Goal: Task Accomplishment & Management: Use online tool/utility

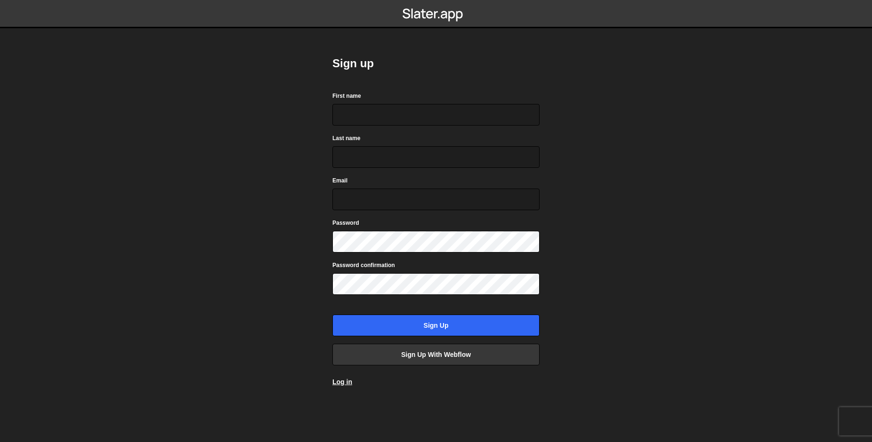
click at [399, 128] on form "First name Last name Email Password Password confirmation Sign up" at bounding box center [435, 214] width 207 height 246
click at [401, 120] on input "First name" at bounding box center [435, 115] width 207 height 22
type input "João"
type input "Lucas"
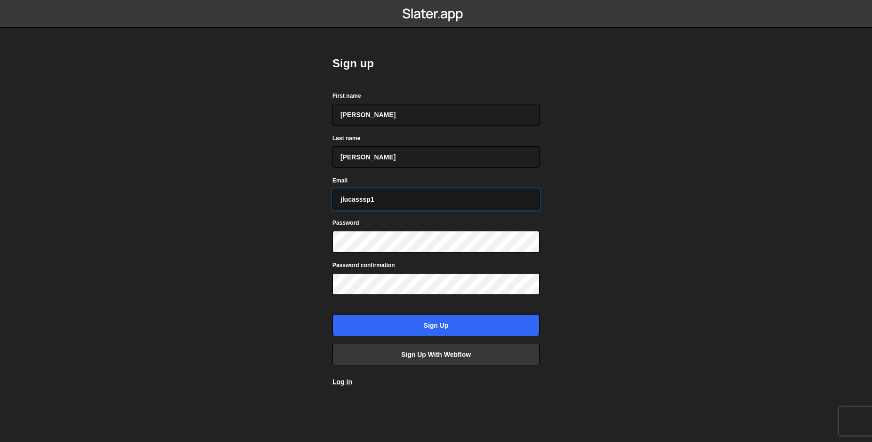
type input "jlucasssp1@gmail.com"
click at [332, 315] on input "Sign up" at bounding box center [435, 326] width 207 height 22
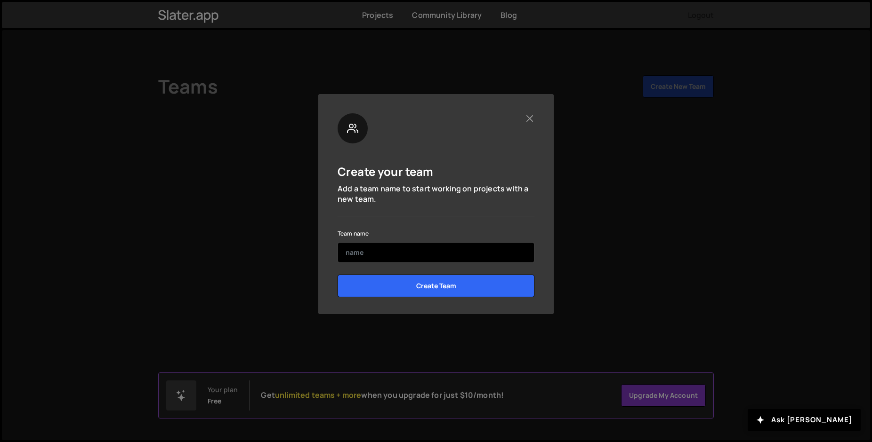
click at [491, 251] on input "text" at bounding box center [435, 252] width 197 height 21
click at [531, 123] on button "Close" at bounding box center [529, 118] width 10 height 10
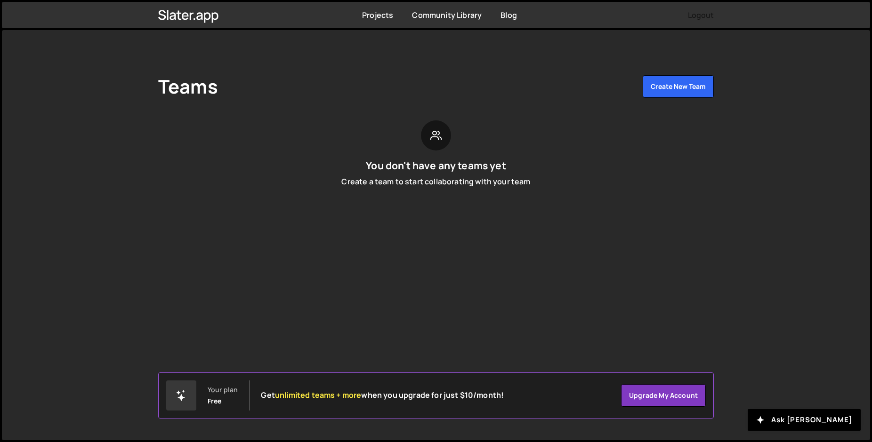
click at [489, 194] on div "You don't have any teams yet Create a team to start collaborating with your team" at bounding box center [435, 157] width 555 height 74
click at [384, 14] on link "Projects" at bounding box center [377, 15] width 31 height 10
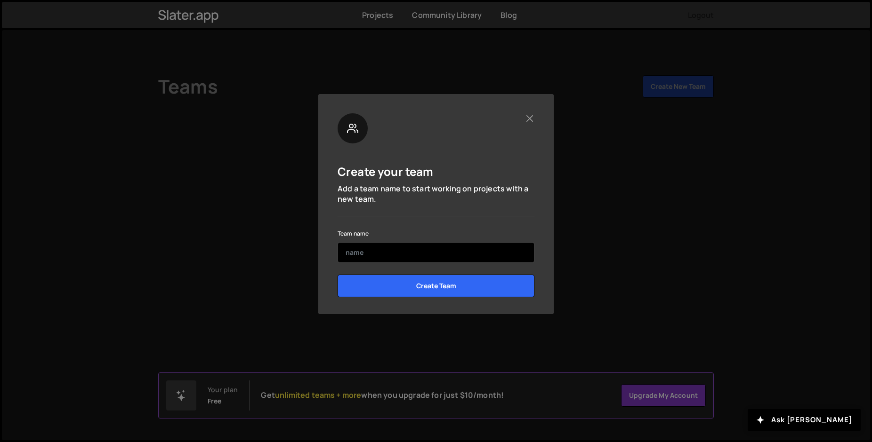
click at [372, 248] on input "text" at bounding box center [435, 252] width 197 height 21
type input "WF"
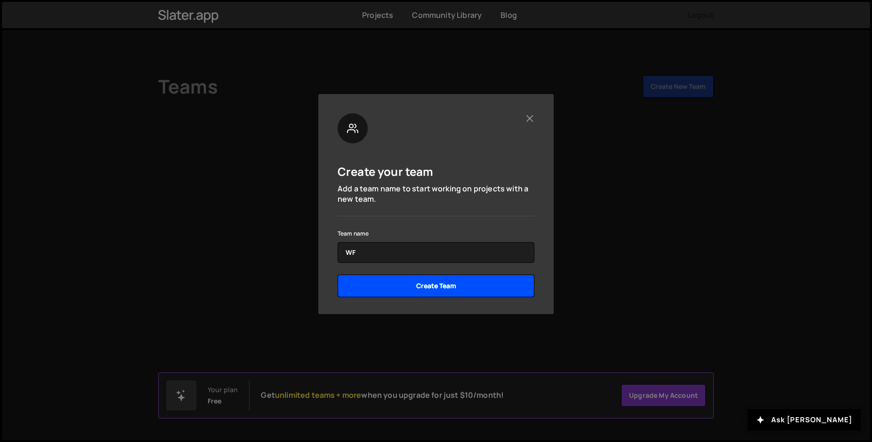
click at [430, 285] on input "Create Team" at bounding box center [435, 286] width 197 height 23
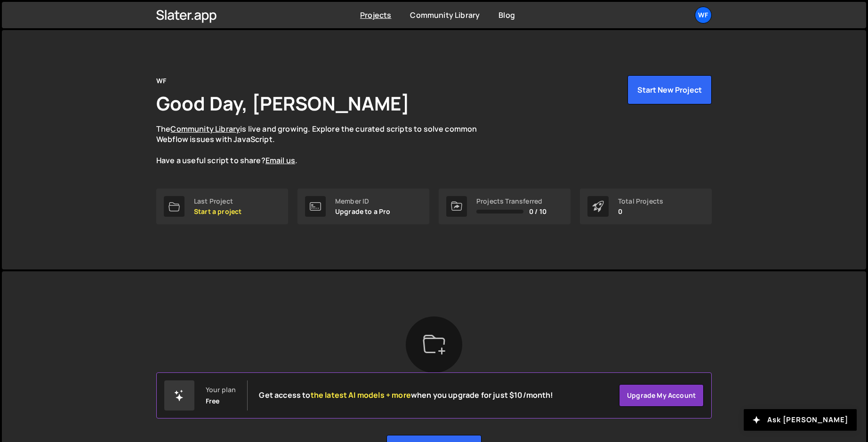
click at [592, 114] on div "WF Good Day, João Lucas The Community Library is live and growing. Explore the …" at bounding box center [433, 120] width 555 height 91
click at [685, 104] on button "Start New Project" at bounding box center [669, 89] width 84 height 29
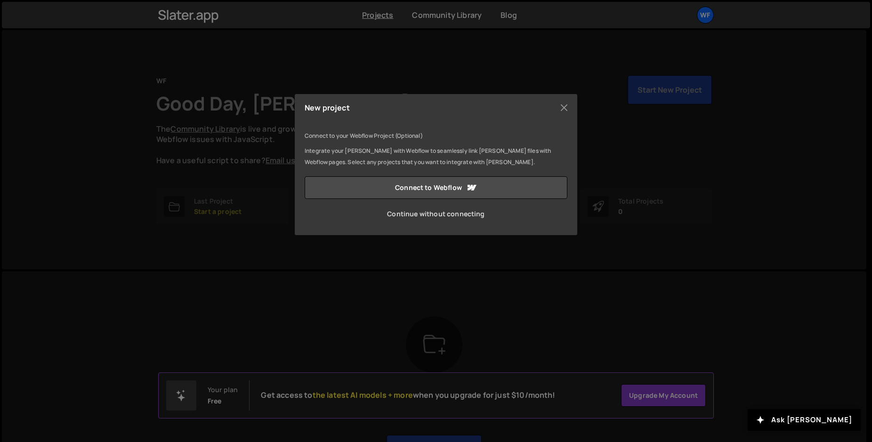
click at [438, 214] on link "Continue without connecting" at bounding box center [436, 214] width 263 height 23
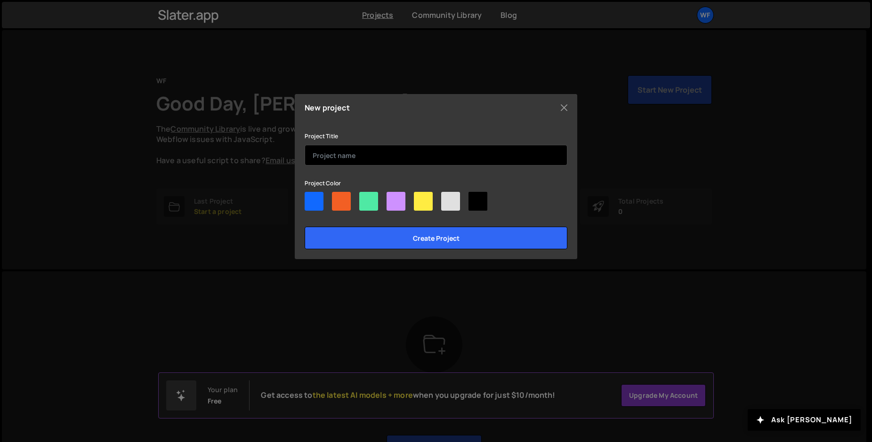
click at [364, 153] on input "text" at bounding box center [436, 155] width 263 height 21
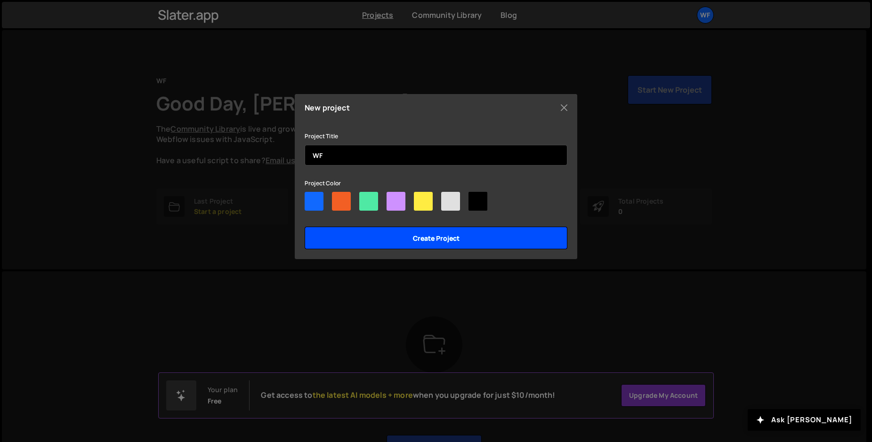
type input "WF"
click at [357, 231] on input "Create project" at bounding box center [436, 238] width 263 height 23
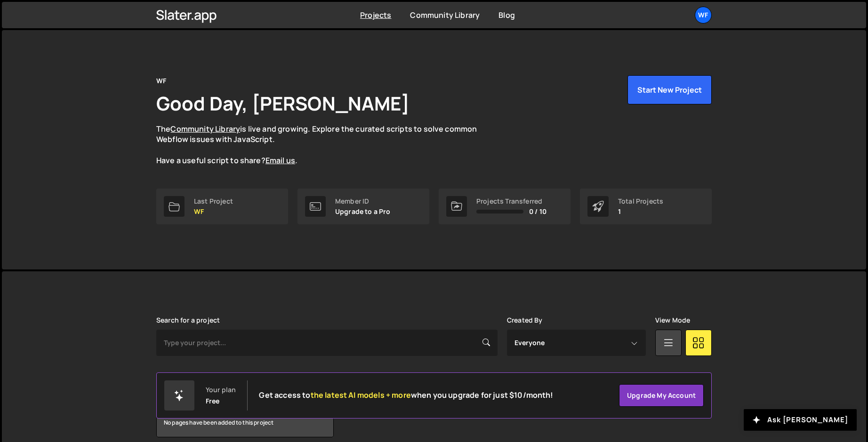
click at [363, 147] on p "The Community Library is live and growing. Explore the curated scripts to solve…" at bounding box center [325, 145] width 339 height 42
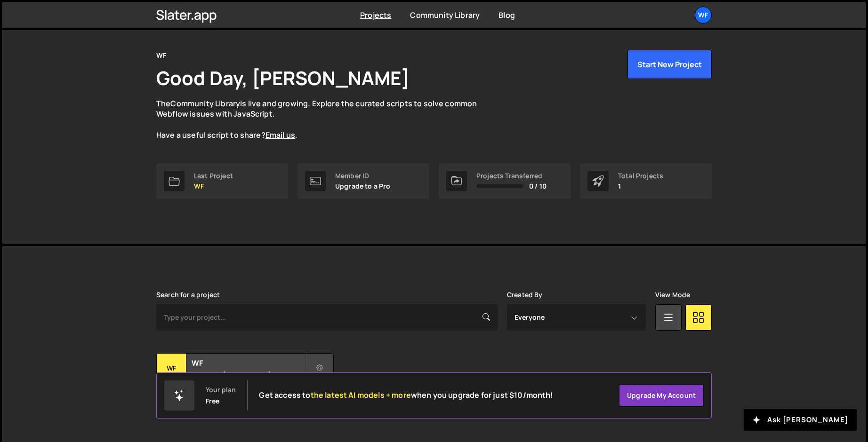
scroll to position [42, 0]
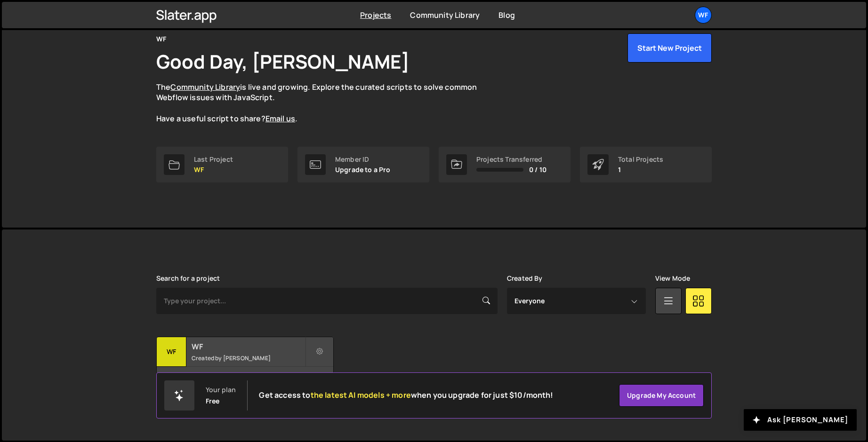
click at [250, 356] on small "Created by João Lucas" at bounding box center [248, 358] width 113 height 8
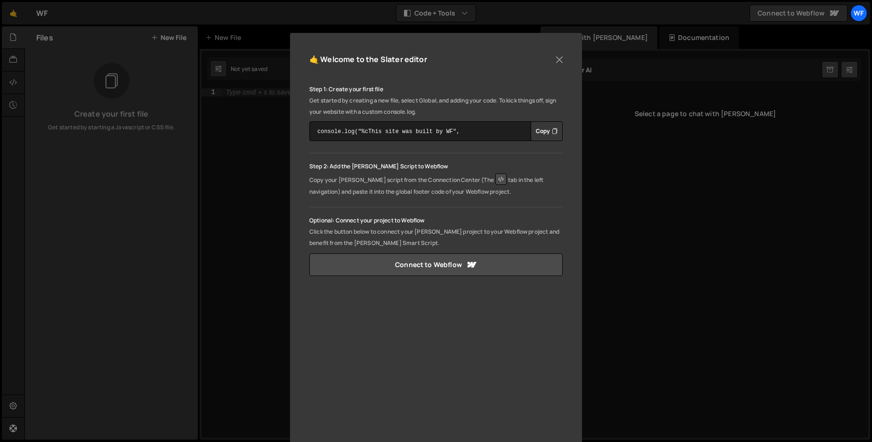
scroll to position [98, 0]
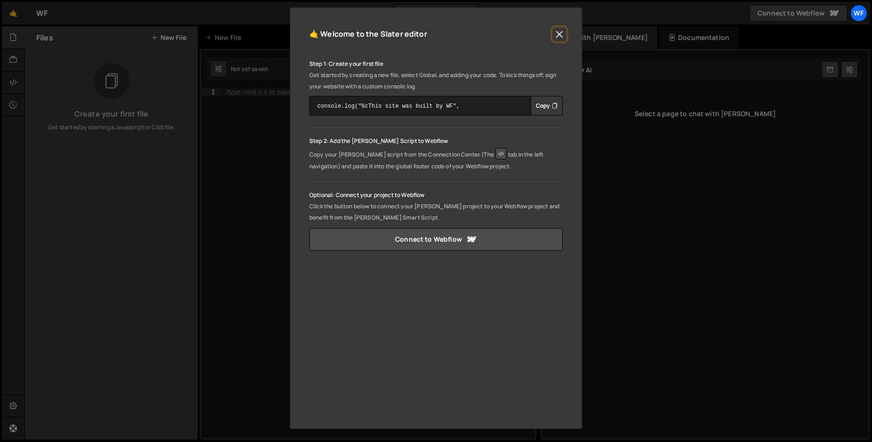
click at [556, 34] on button "Close" at bounding box center [559, 34] width 14 height 14
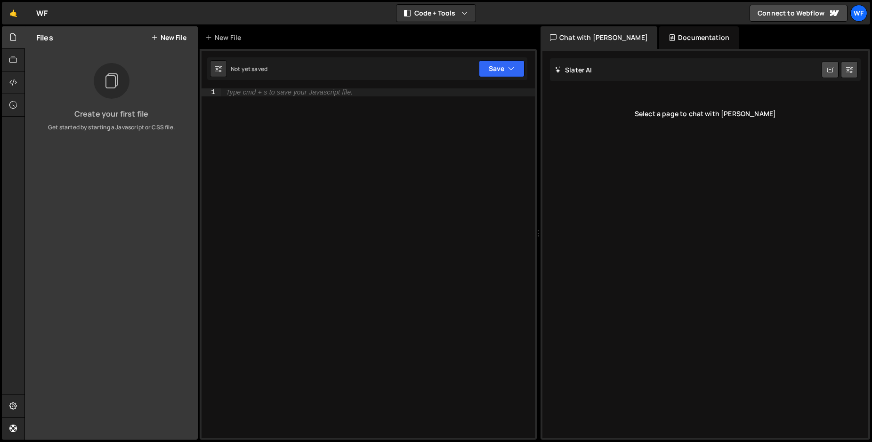
click at [452, 134] on div "Type cmd + s to save your Javascript file." at bounding box center [377, 270] width 313 height 365
click at [450, 246] on div "Type cmd + s to save your Javascript file." at bounding box center [377, 270] width 313 height 365
click at [651, 174] on div "[PERSON_NAME] Start new chat Select a page to chat with [PERSON_NAME]" at bounding box center [705, 244] width 326 height 387
click at [269, 106] on div "Type cmd + s to save your Javascript file." at bounding box center [377, 270] width 313 height 365
